Goal: Task Accomplishment & Management: Use online tool/utility

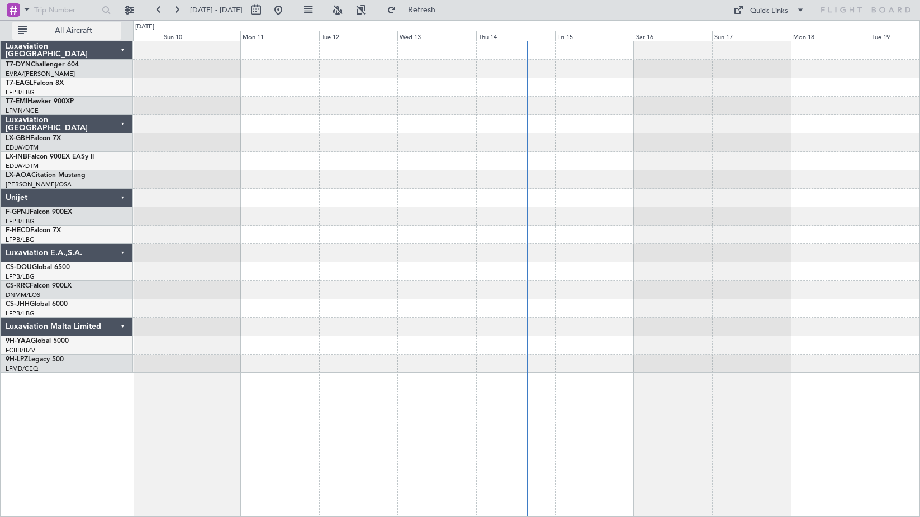
click at [97, 37] on button "All Aircraft" at bounding box center [66, 31] width 109 height 18
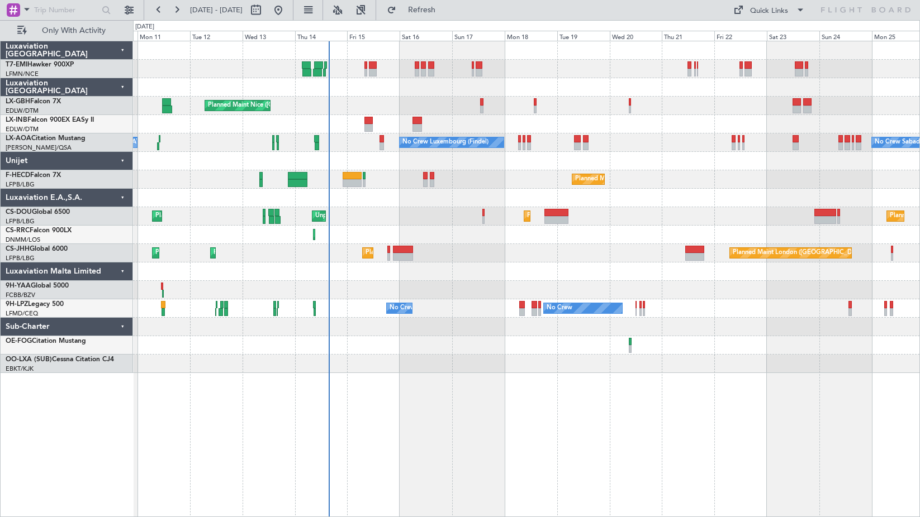
click at [295, 122] on div "Unplanned Maint Nice ([GEOGRAPHIC_DATA])" at bounding box center [526, 124] width 786 height 18
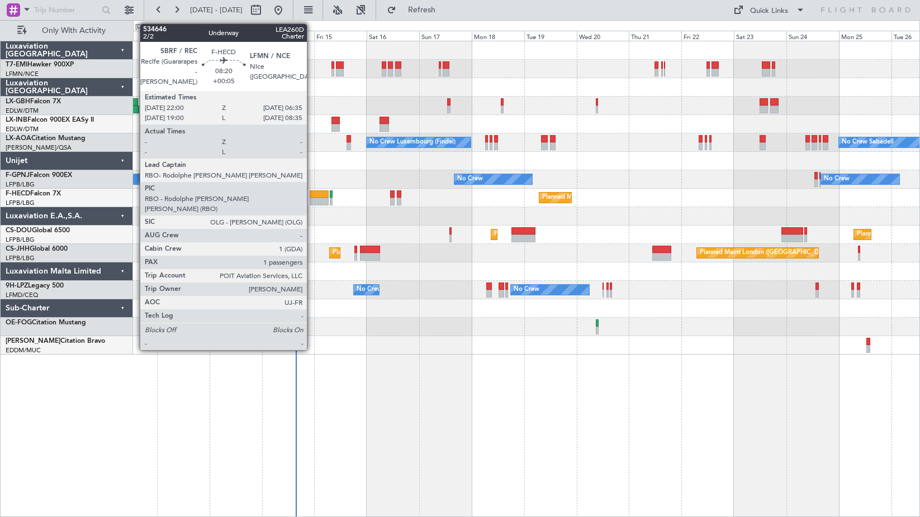
click at [312, 201] on div at bounding box center [319, 202] width 19 height 8
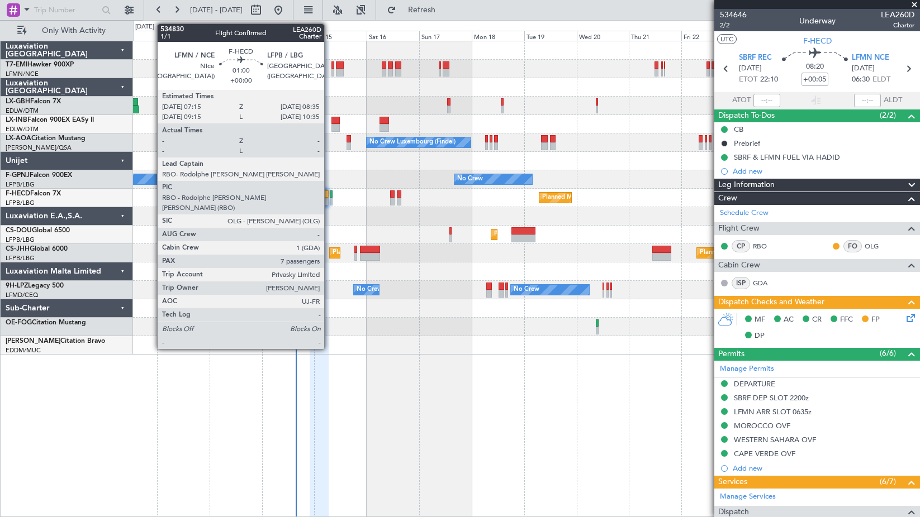
click at [330, 198] on div at bounding box center [331, 202] width 3 height 8
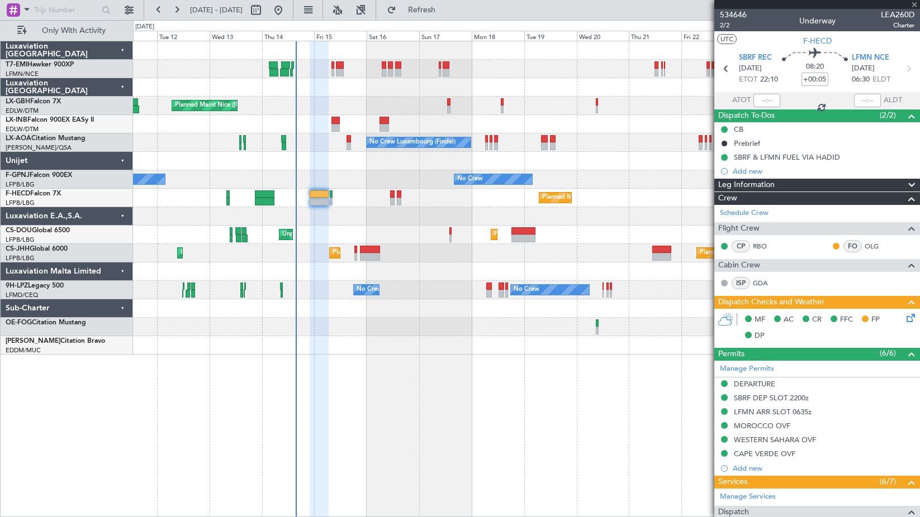
type input "7"
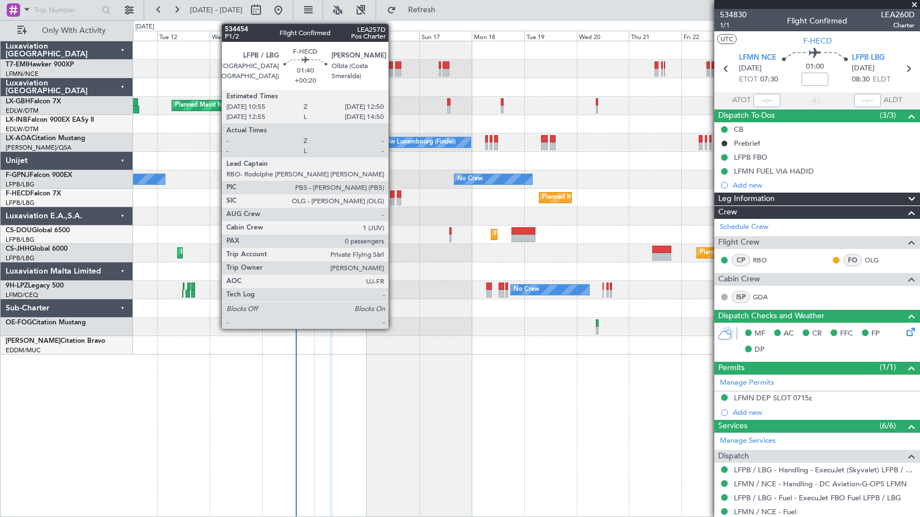
click at [393, 201] on div at bounding box center [392, 202] width 4 height 8
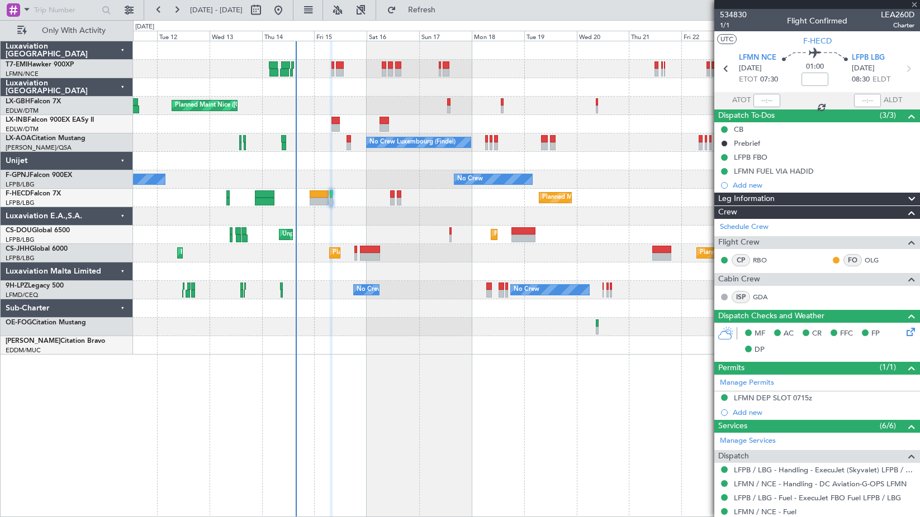
type input "+00:20"
type input "0"
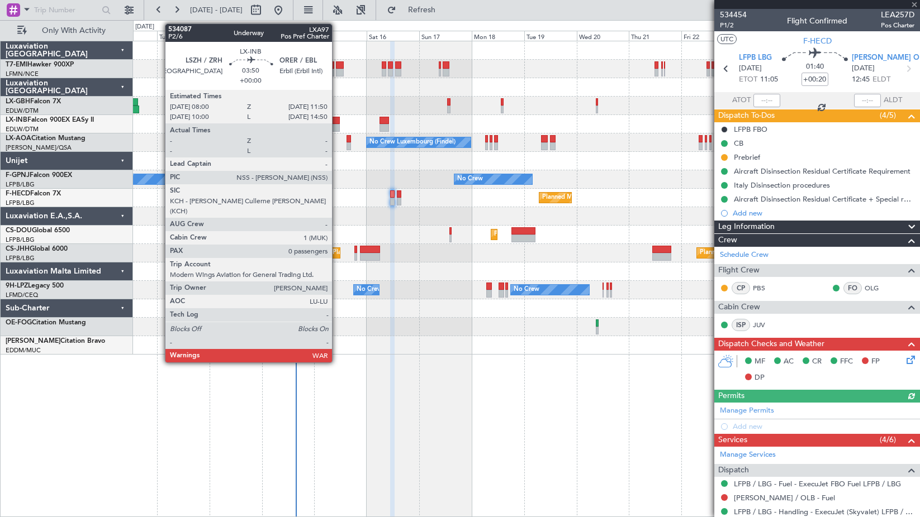
click at [337, 119] on div at bounding box center [335, 121] width 8 height 8
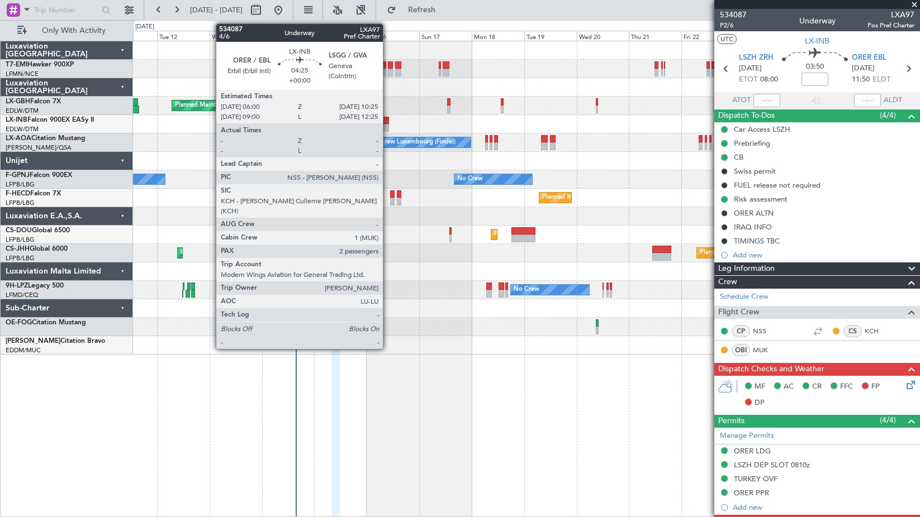
click at [388, 118] on div at bounding box center [384, 121] width 10 height 8
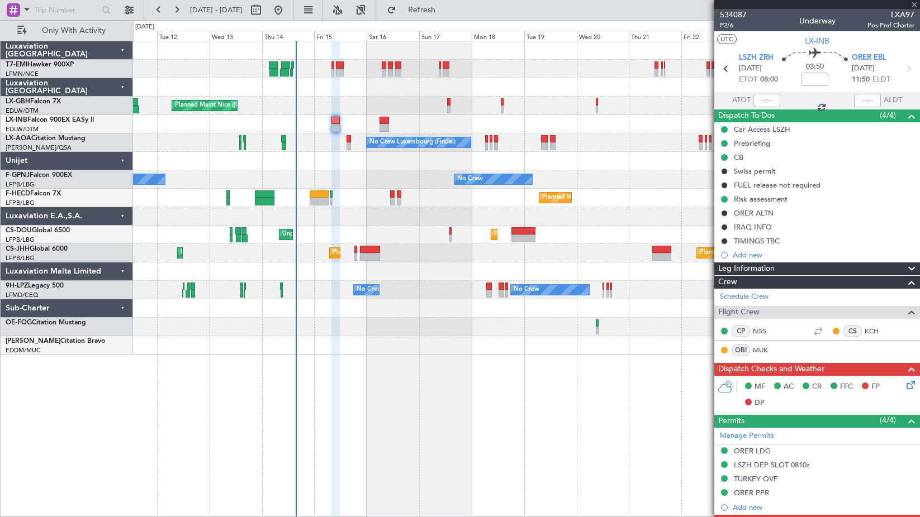
type input "2"
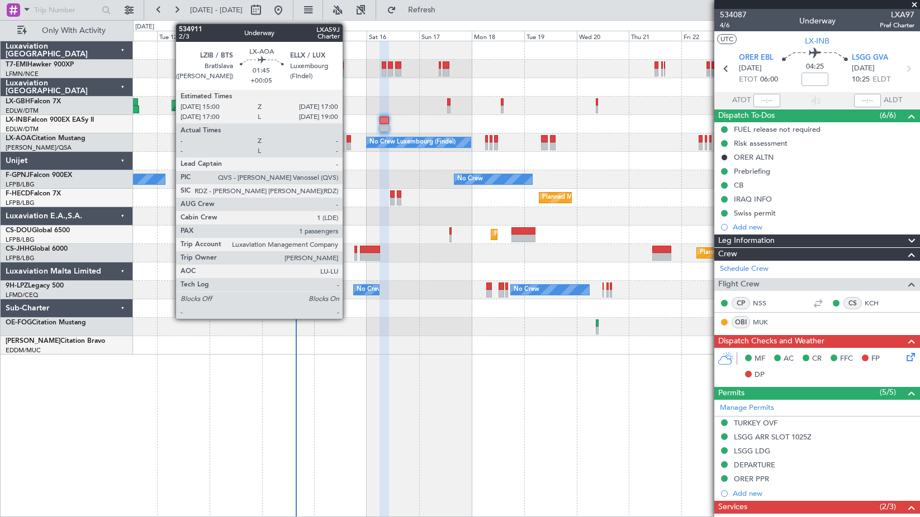
click at [348, 142] on div at bounding box center [348, 139] width 4 height 8
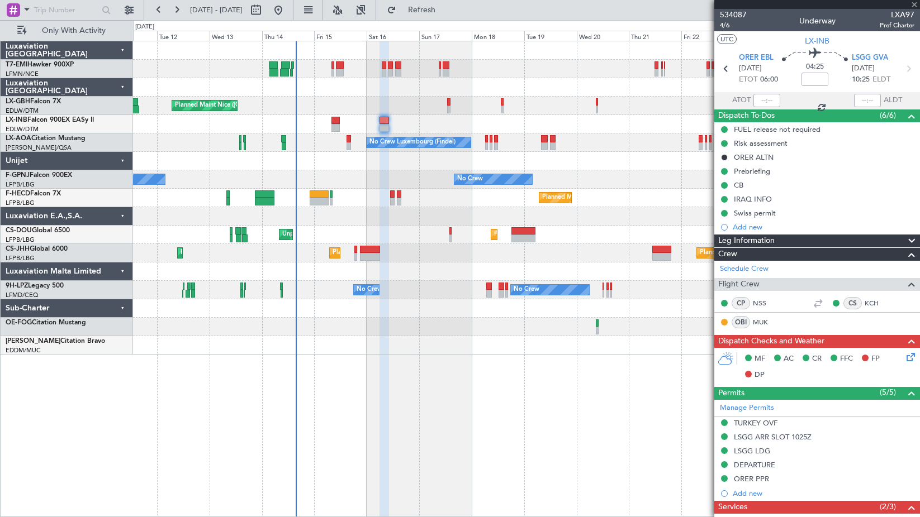
type input "+00:05"
type input "1"
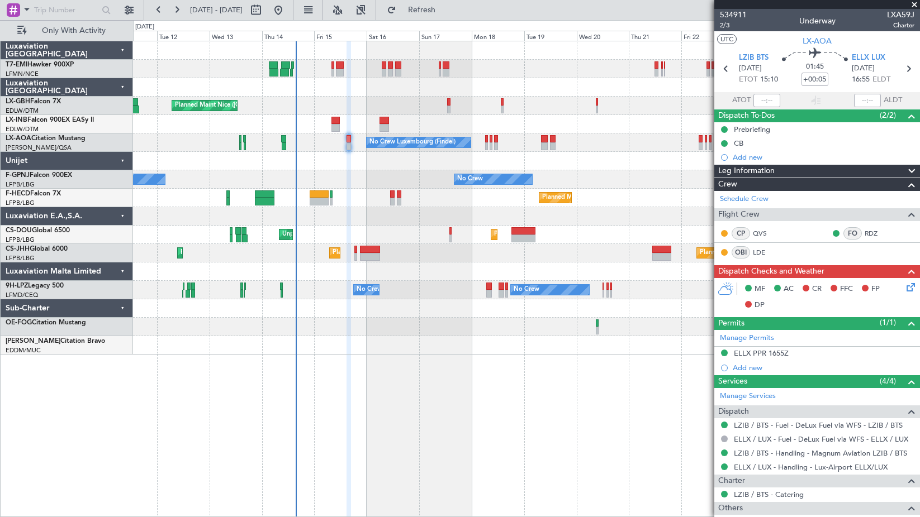
scroll to position [68, 0]
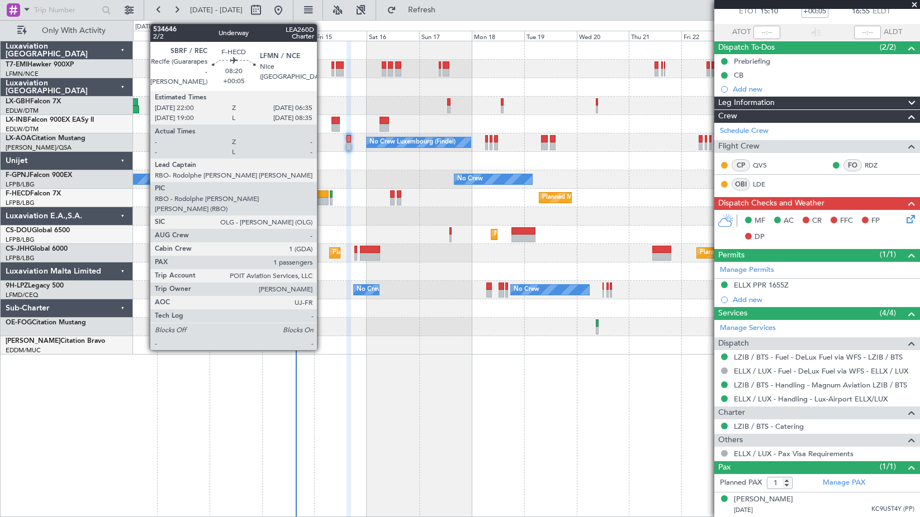
click at [322, 198] on div at bounding box center [319, 202] width 19 height 8
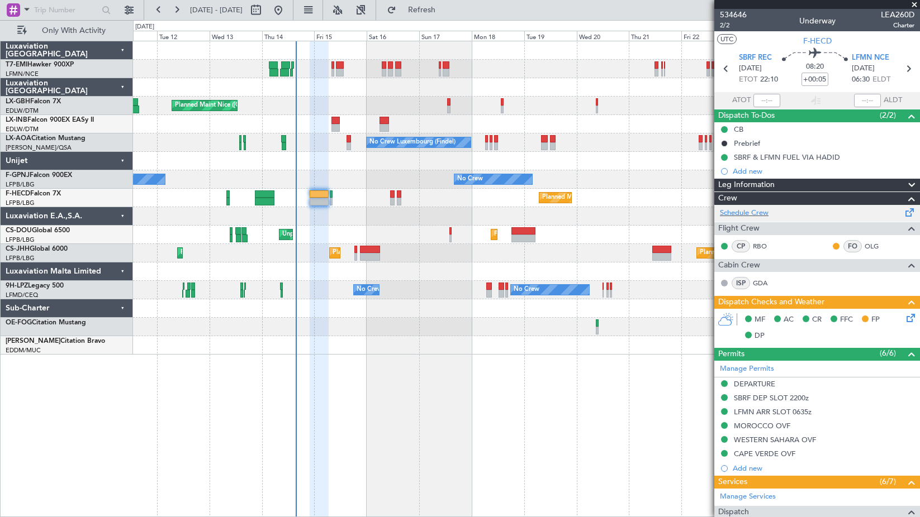
scroll to position [183, 0]
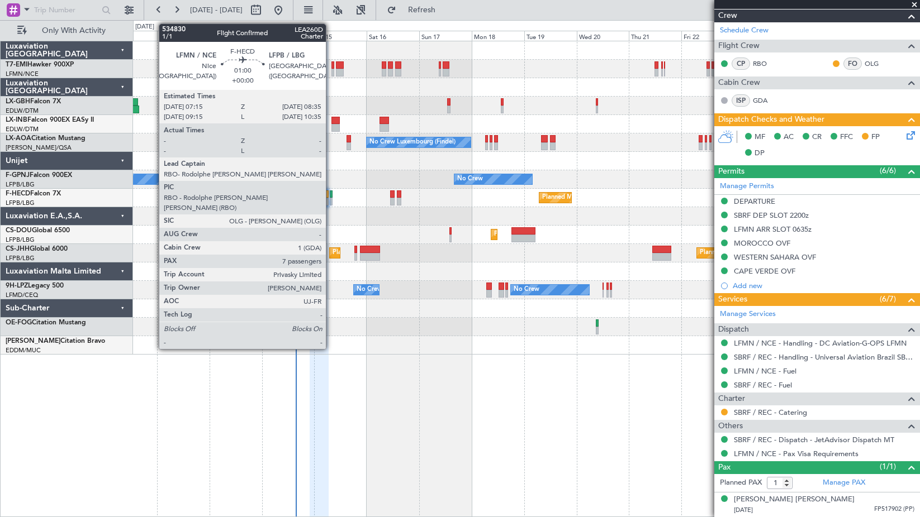
click at [331, 199] on div at bounding box center [331, 202] width 3 height 8
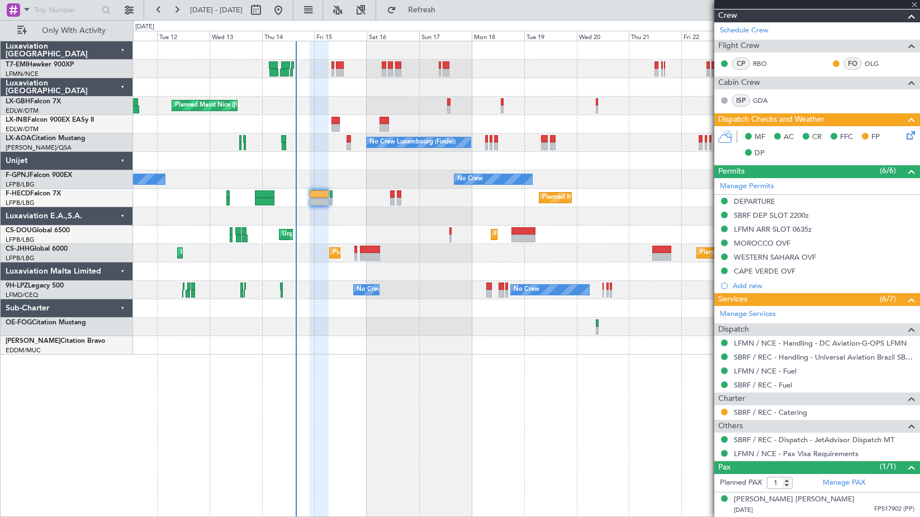
type input "7"
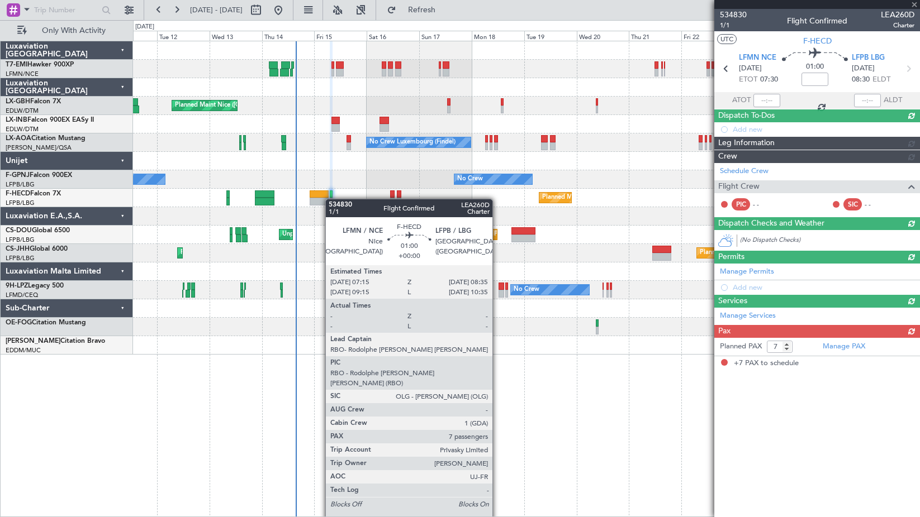
scroll to position [0, 0]
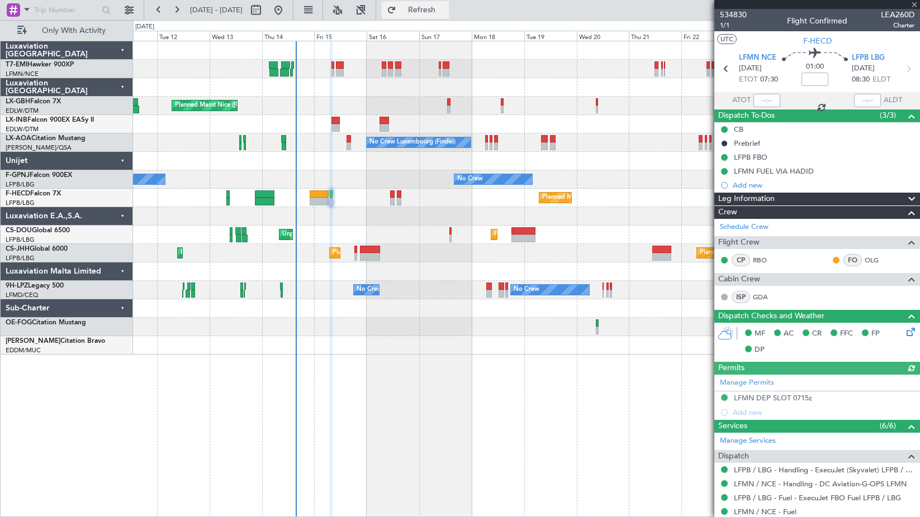
click at [449, 18] on button "Refresh" at bounding box center [415, 10] width 67 height 18
click at [445, 13] on span "Refresh" at bounding box center [421, 10] width 47 height 8
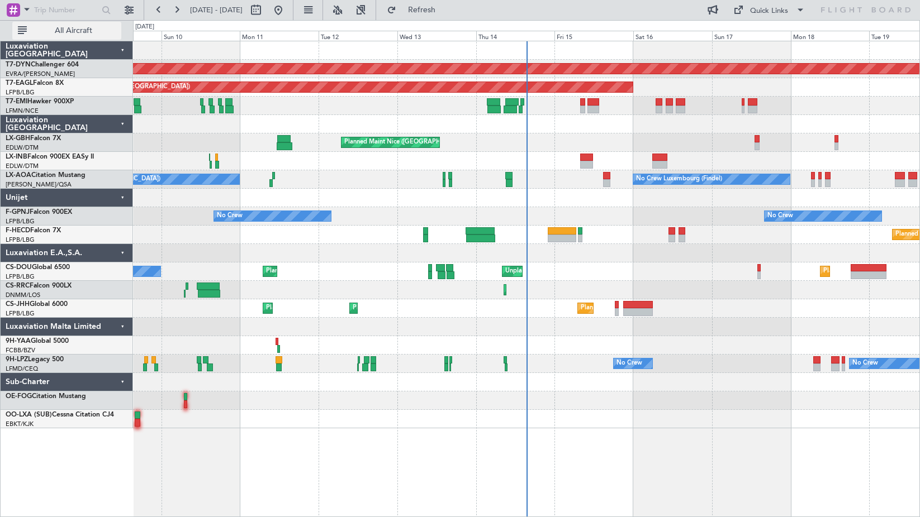
click at [48, 35] on button "All Aircraft" at bounding box center [66, 31] width 109 height 18
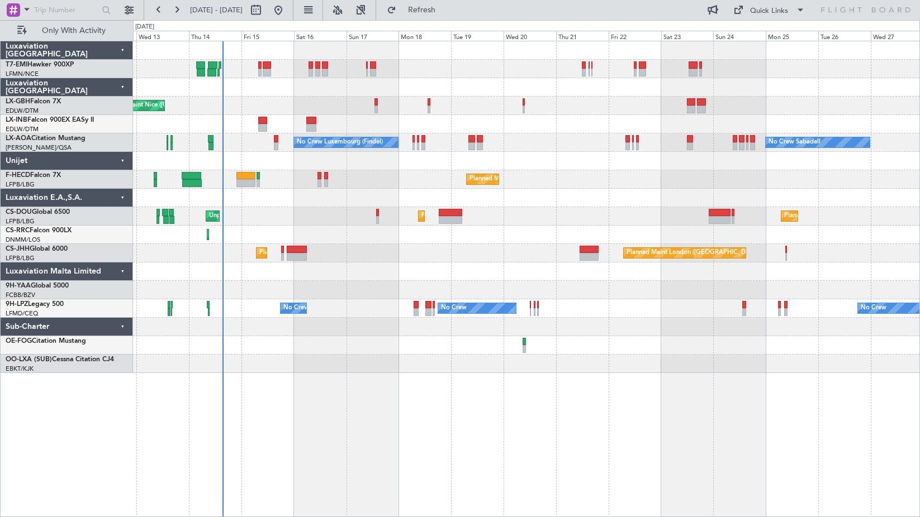
click at [272, 223] on div "Planned Maint Nice ([GEOGRAPHIC_DATA]) No Crew Luxembourg (Findel) No Crew Saba…" at bounding box center [526, 207] width 786 height 332
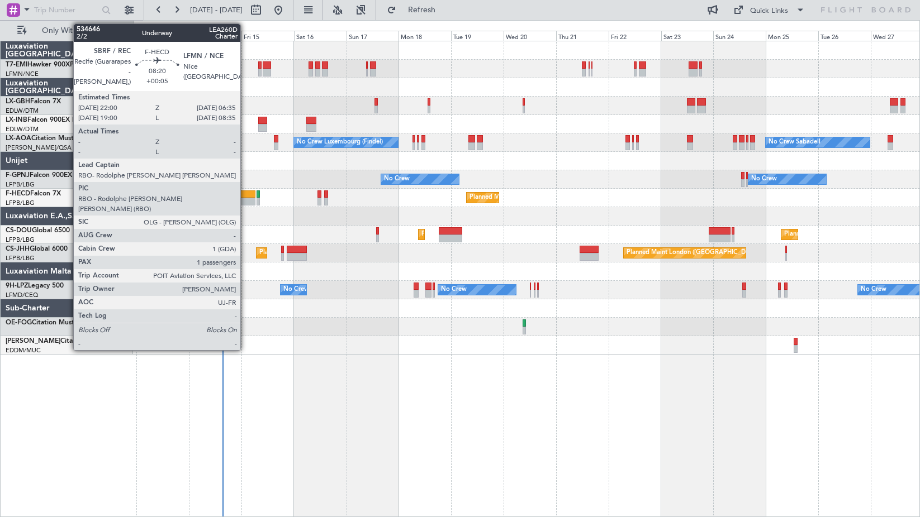
click at [245, 199] on div at bounding box center [245, 202] width 19 height 8
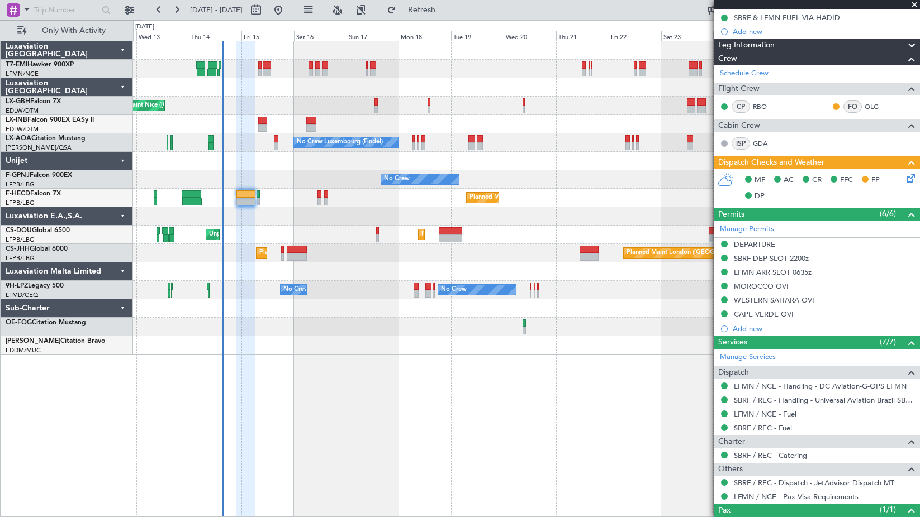
scroll to position [183, 0]
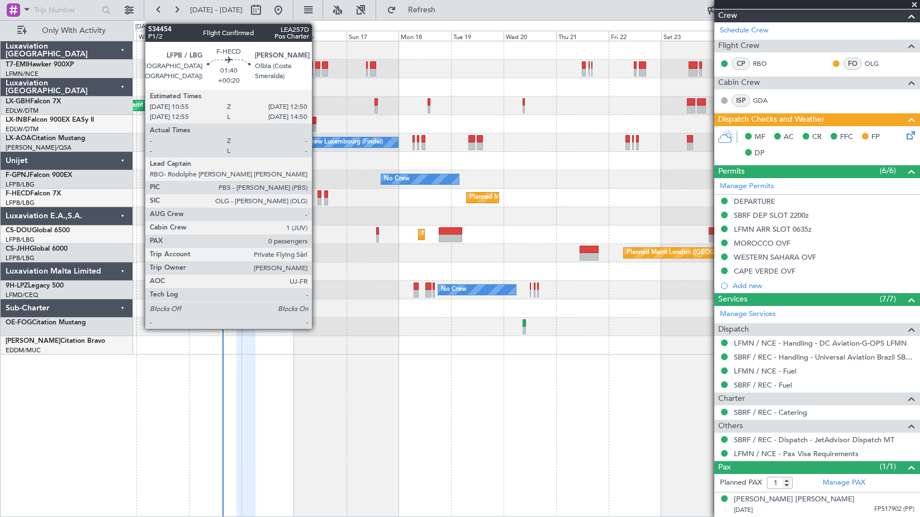
click at [317, 195] on div at bounding box center [319, 195] width 4 height 8
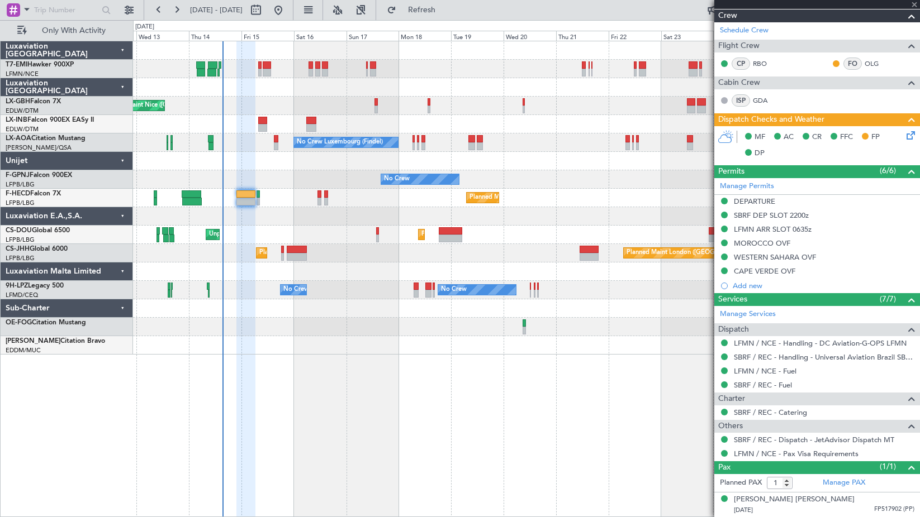
type input "+00:20"
type input "0"
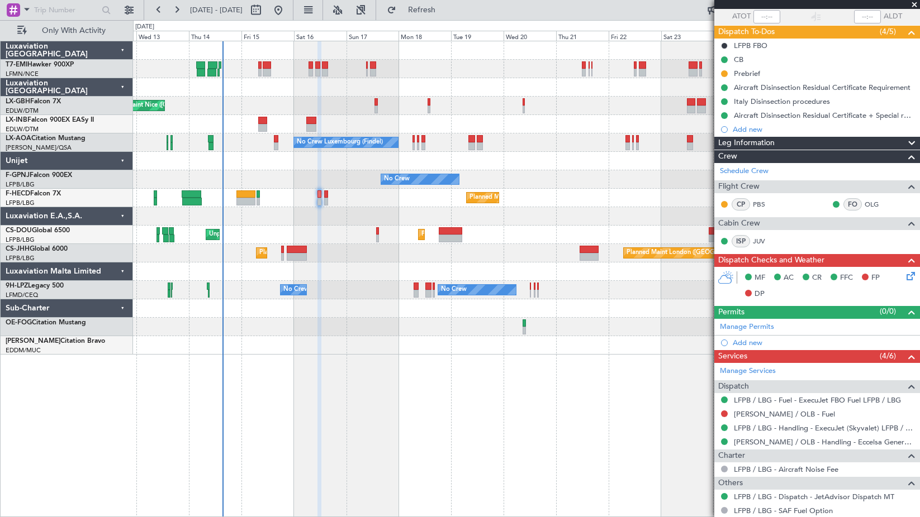
scroll to position [130, 0]
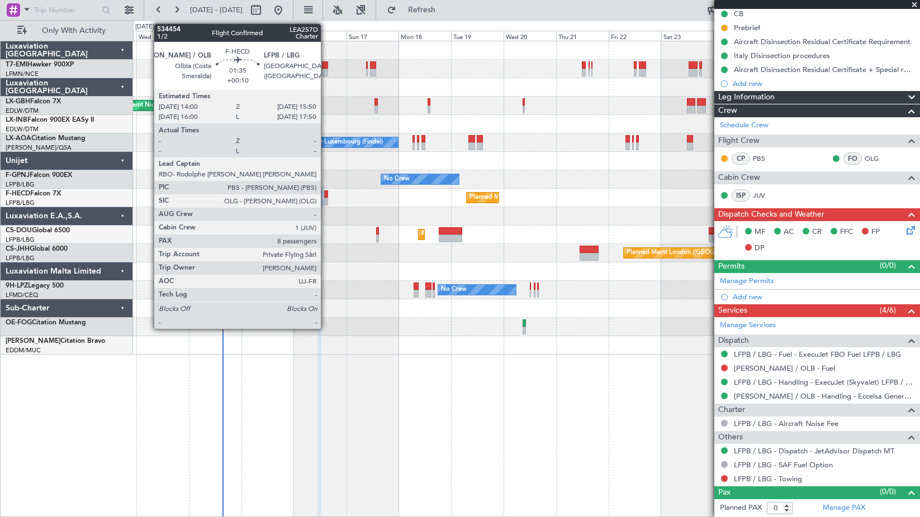
click at [326, 200] on div at bounding box center [326, 202] width 4 height 8
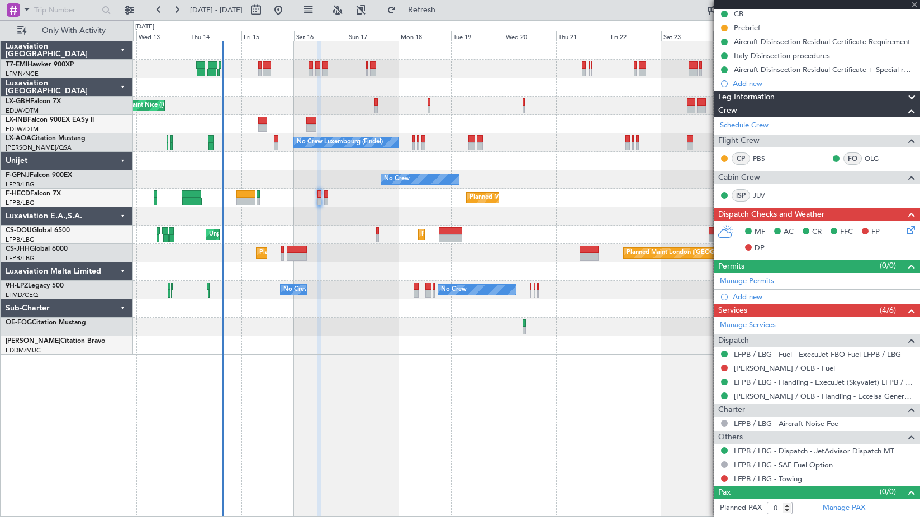
type input "+00:10"
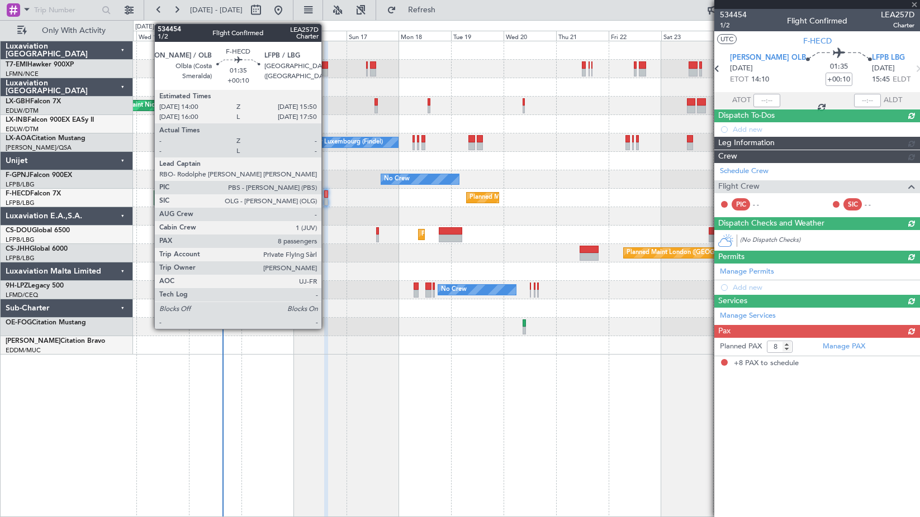
scroll to position [0, 0]
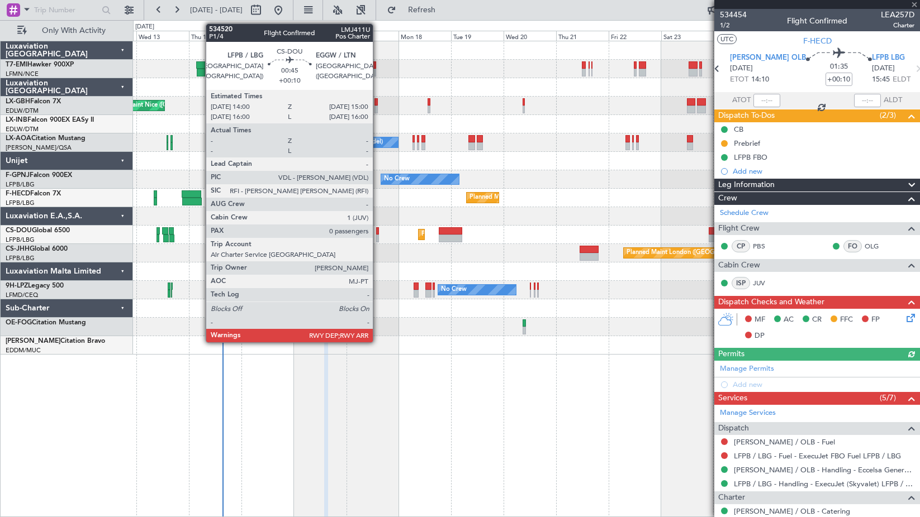
click at [378, 235] on div at bounding box center [377, 239] width 2 height 8
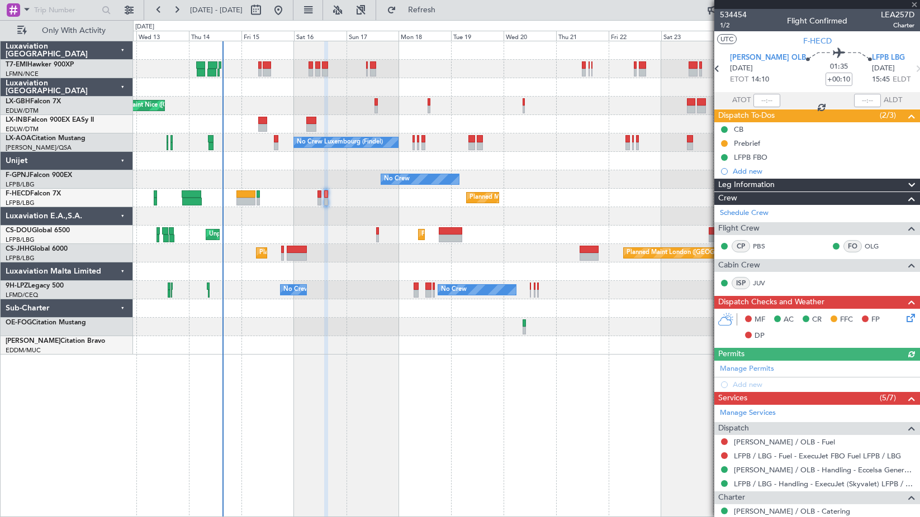
type input "0"
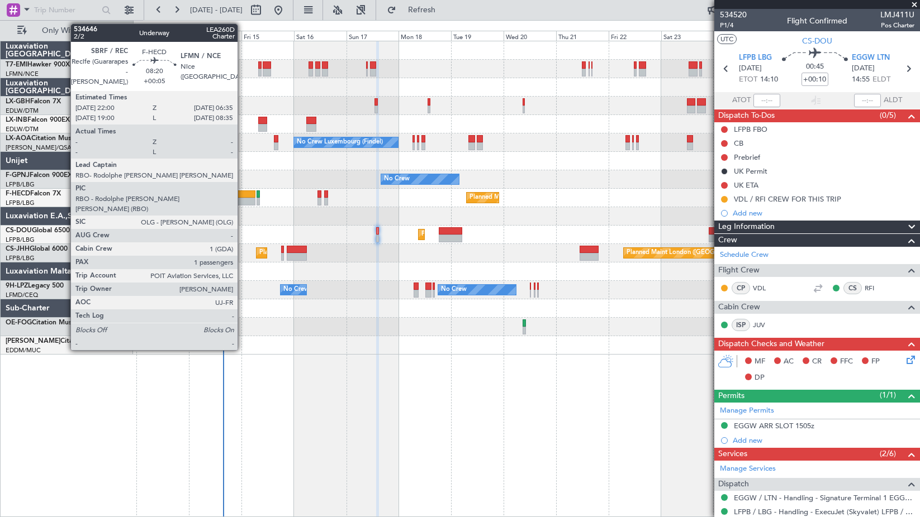
click at [243, 201] on div at bounding box center [245, 202] width 19 height 8
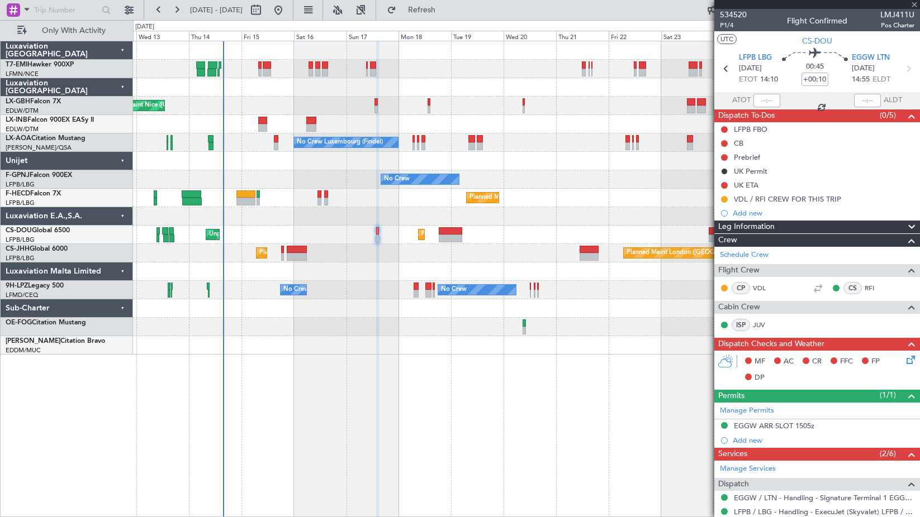
type input "+00:05"
type input "1"
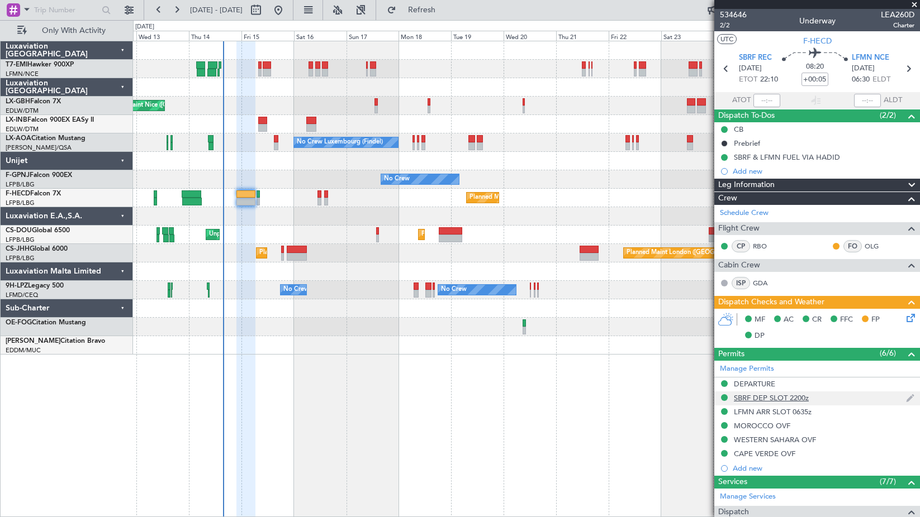
scroll to position [183, 0]
